Goal: Information Seeking & Learning: Learn about a topic

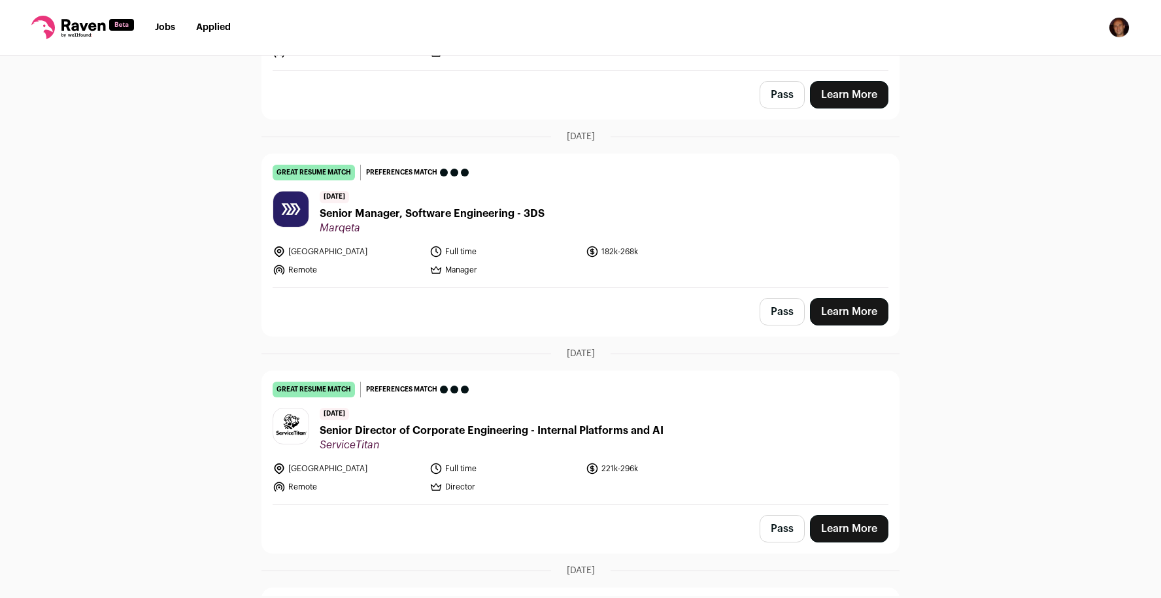
scroll to position [261, 0]
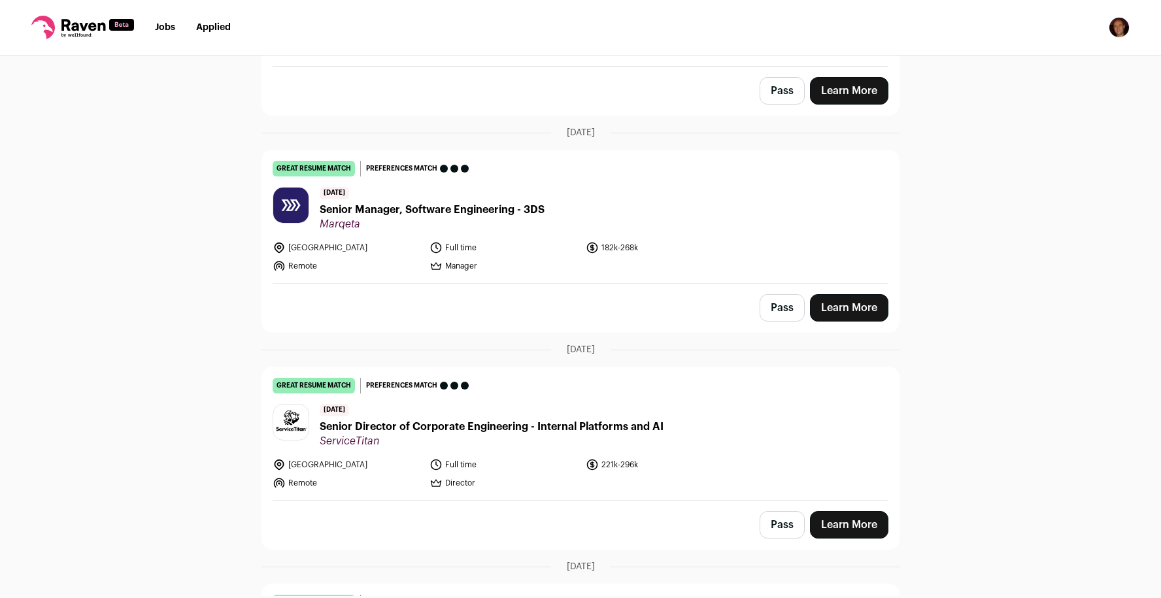
click at [388, 202] on span "Senior Manager, Software Engineering - 3DS" at bounding box center [432, 210] width 225 height 16
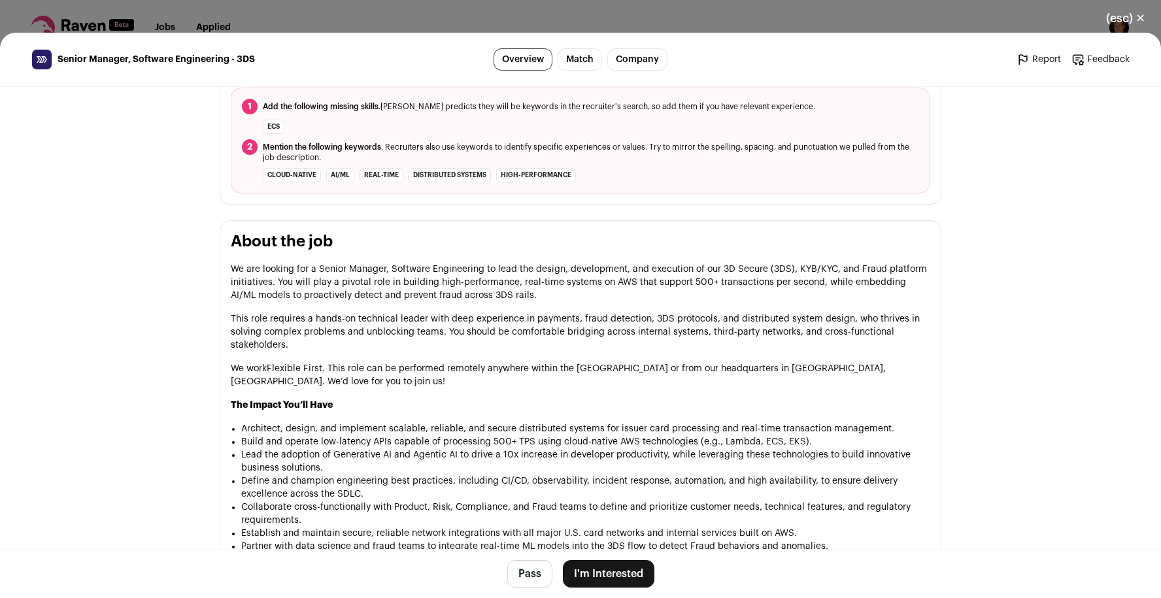
scroll to position [484, 0]
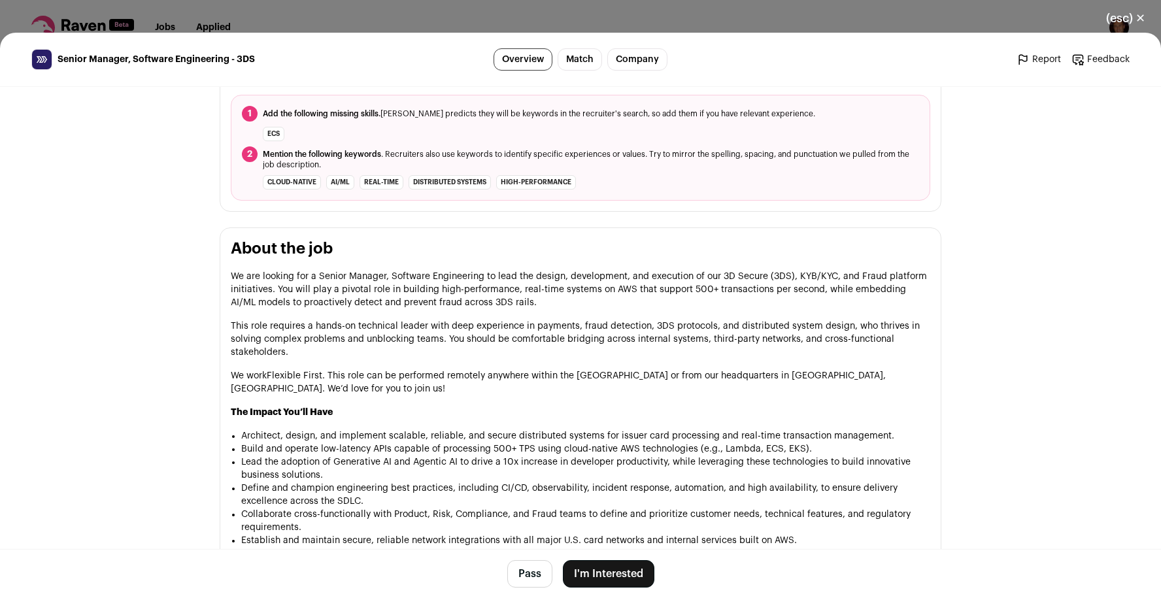
click at [1136, 17] on button "(esc) ✕" at bounding box center [1125, 18] width 71 height 29
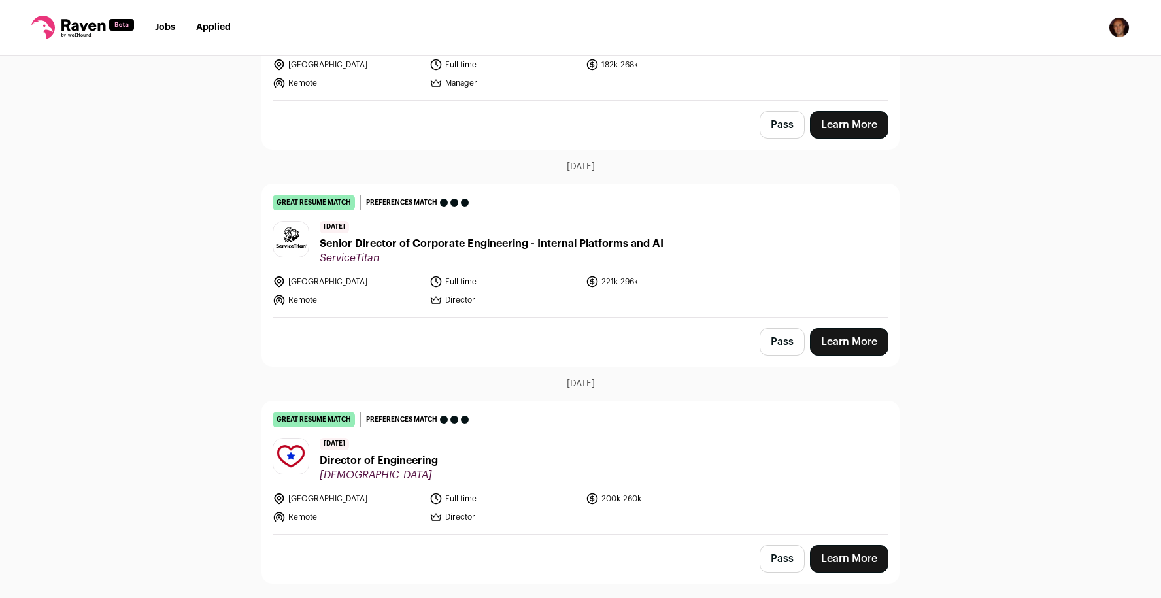
scroll to position [474, 0]
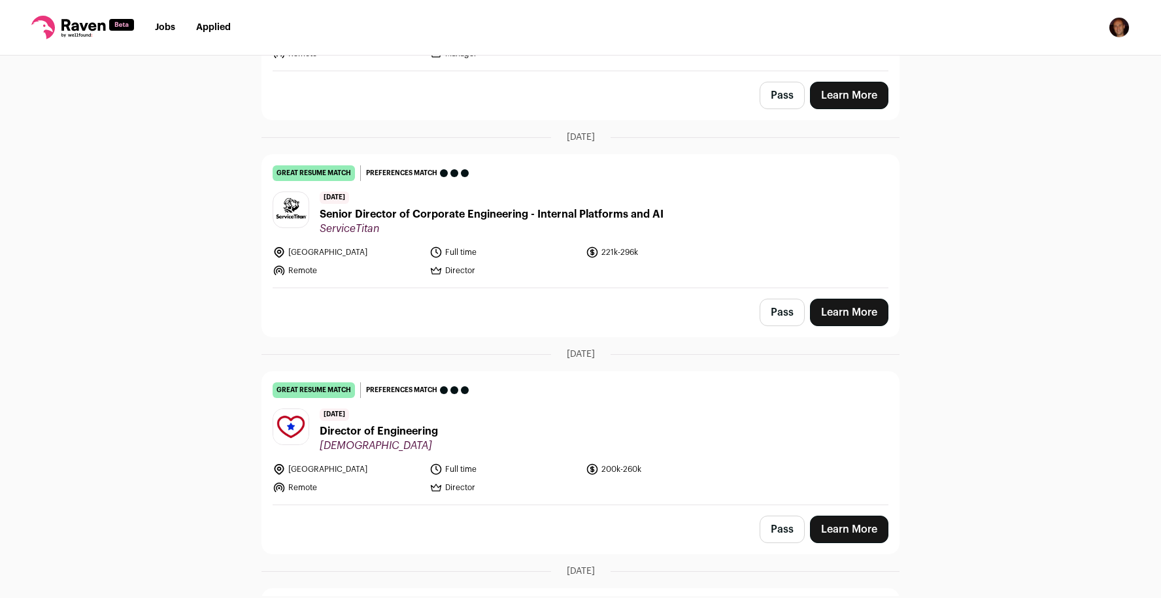
click at [452, 207] on span "Senior Director of Corporate Engineering - Internal Platforms and AI" at bounding box center [492, 215] width 344 height 16
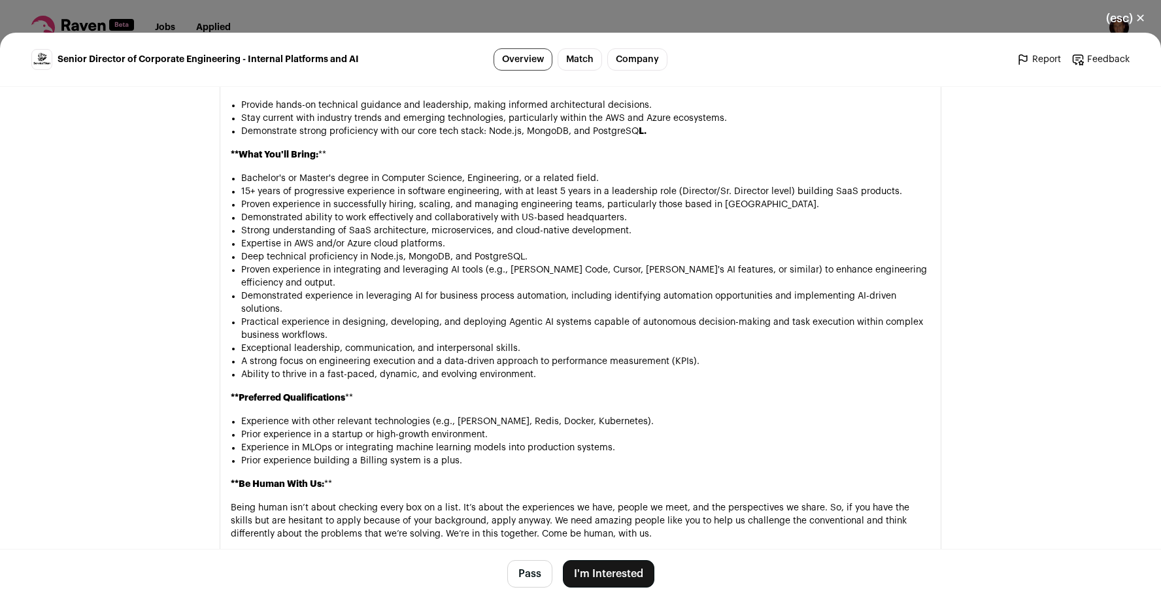
scroll to position [1255, 0]
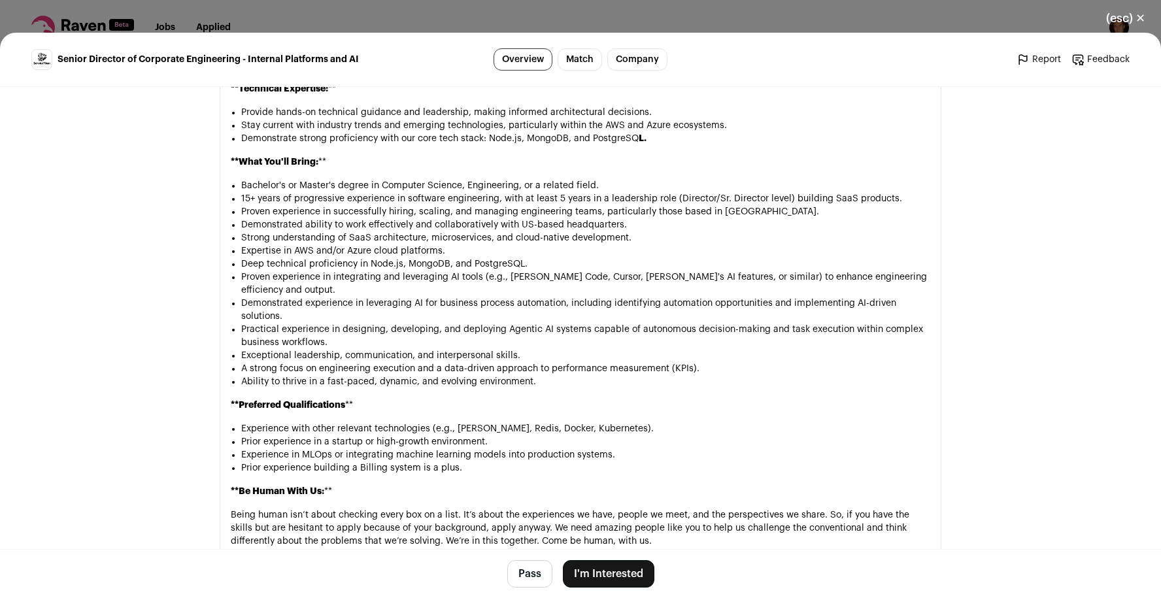
click at [1139, 24] on button "(esc) ✕" at bounding box center [1125, 18] width 71 height 29
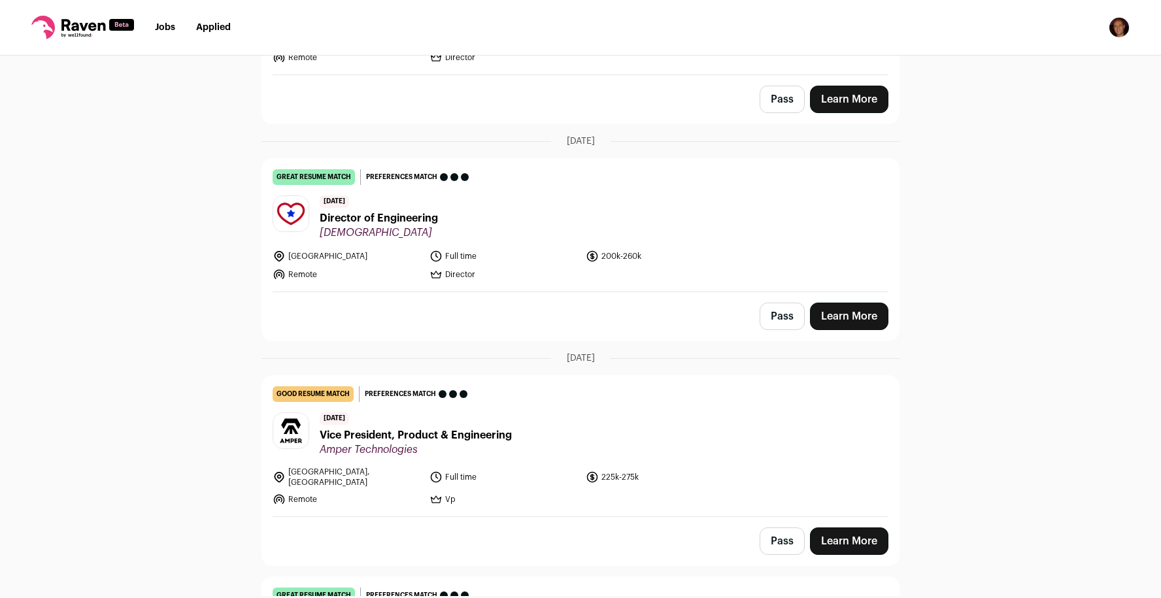
scroll to position [768, 0]
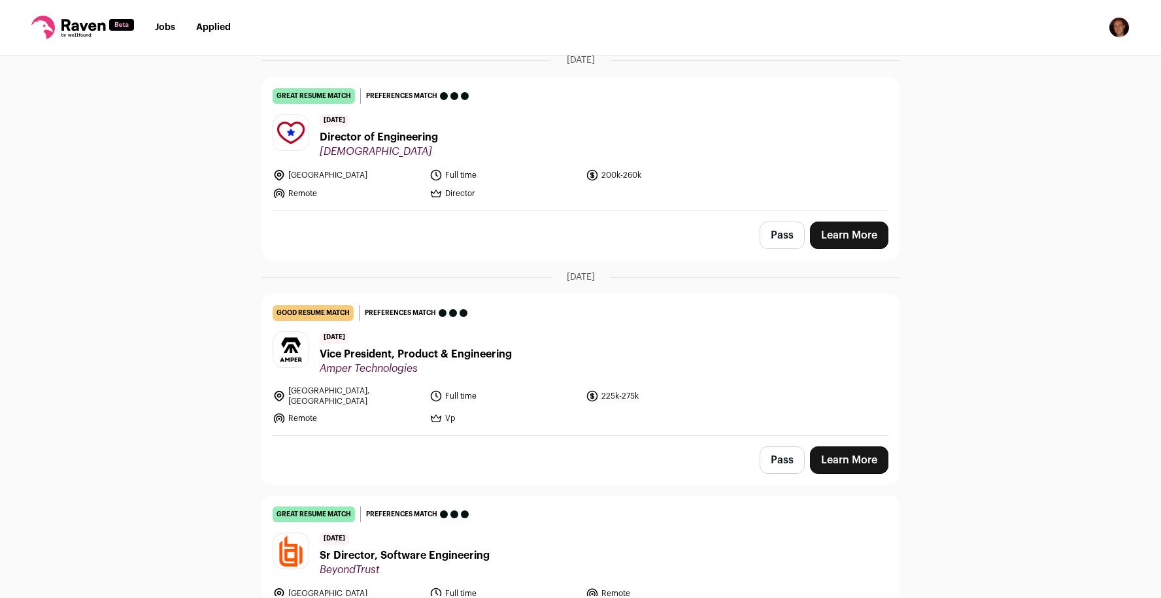
click at [412, 346] on span "Vice President, Product & Engineering" at bounding box center [416, 354] width 192 height 16
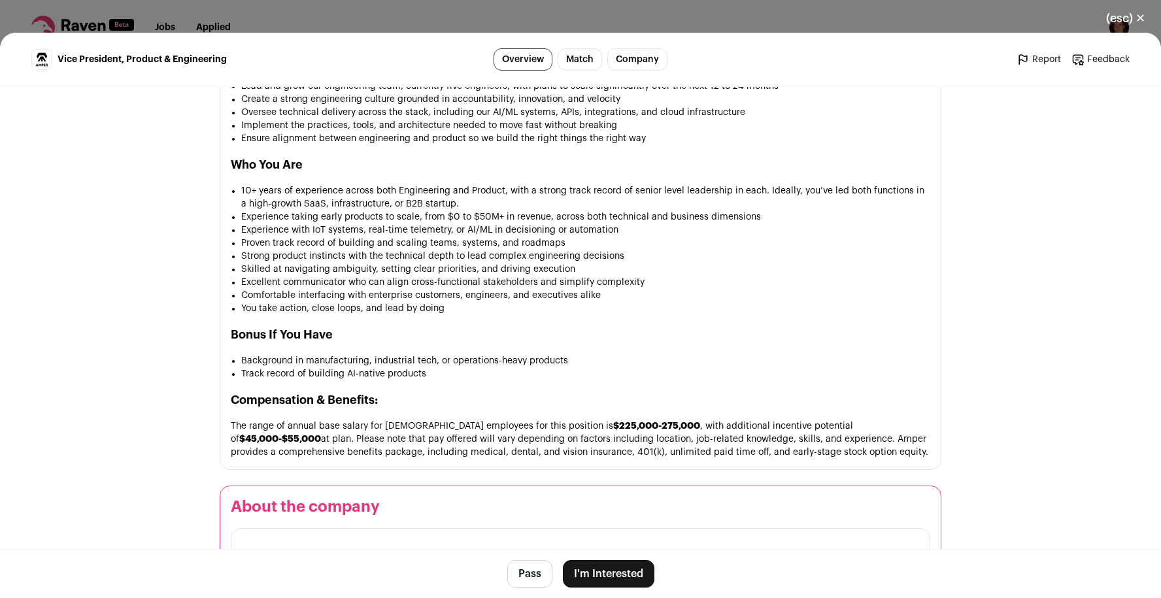
scroll to position [1176, 0]
